Goal: Find specific page/section: Find specific page/section

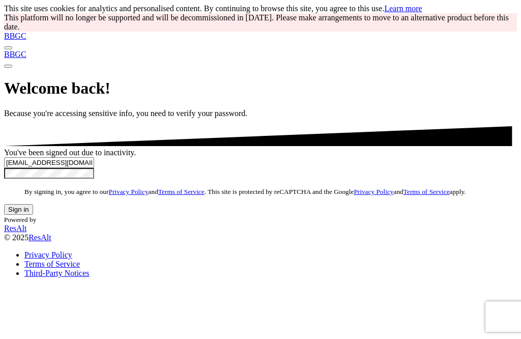
scroll to position [172, 0]
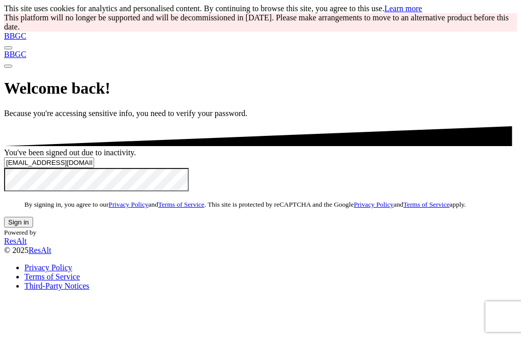
click at [33, 217] on button "Sign in" at bounding box center [18, 222] width 29 height 11
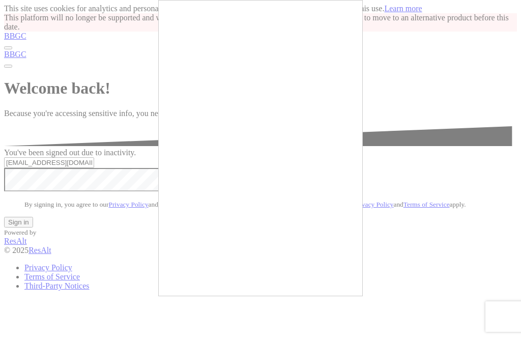
click at [369, 139] on div at bounding box center [260, 169] width 521 height 339
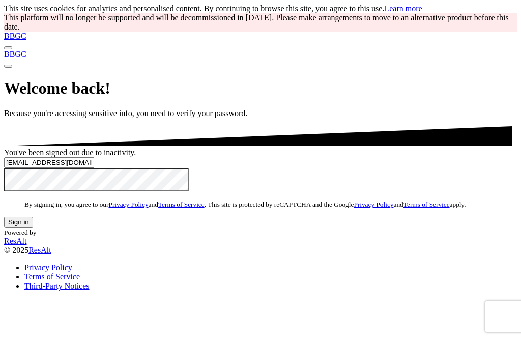
scroll to position [54, 0]
click at [33, 227] on button "Sign in" at bounding box center [18, 222] width 29 height 11
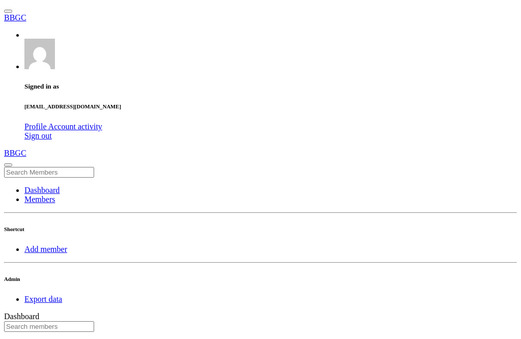
scroll to position [178, 341]
click at [94, 321] on input "text" at bounding box center [49, 326] width 90 height 11
type input "lillie"
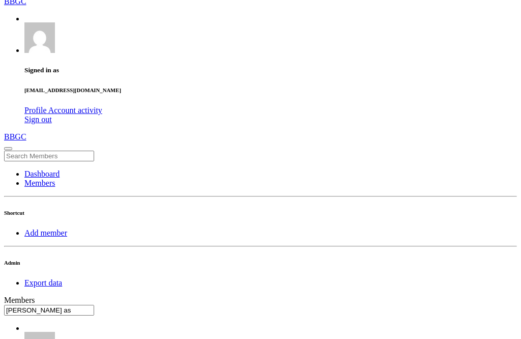
scroll to position [15, 0]
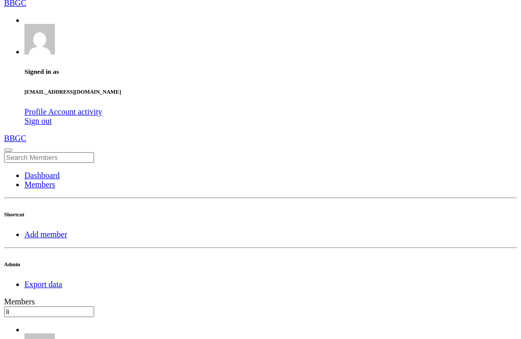
type input "l"
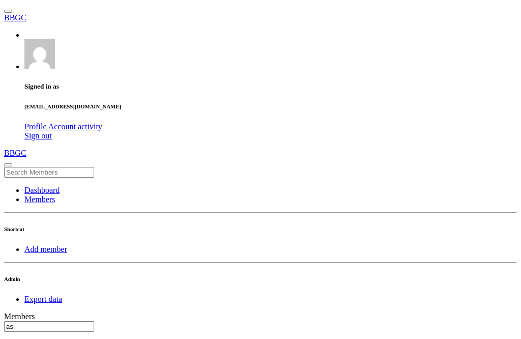
type input "a"
type input "astley"
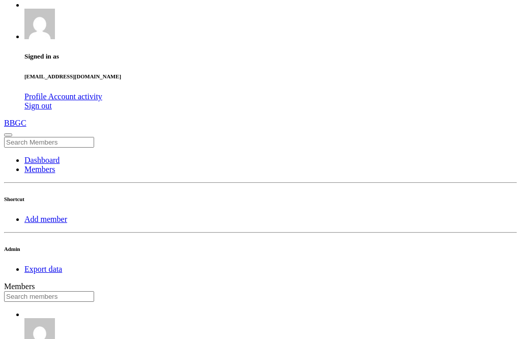
scroll to position [32, 0]
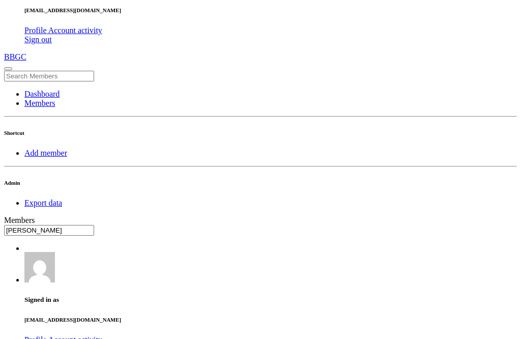
type input "[PERSON_NAME]"
